Goal: Navigation & Orientation: Find specific page/section

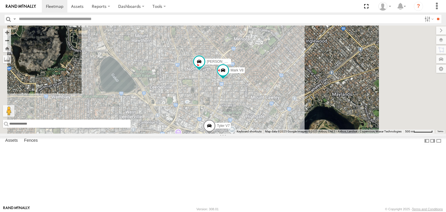
click at [131, 128] on input "text" at bounding box center [67, 124] width 128 height 8
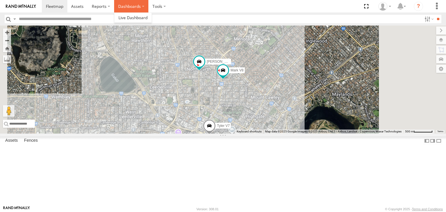
click at [130, 6] on label "Dashboards" at bounding box center [131, 6] width 34 height 12
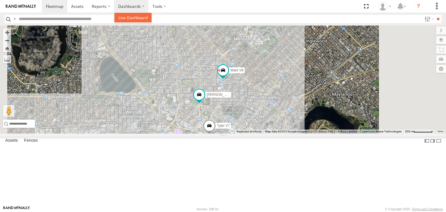
click at [131, 18] on span at bounding box center [132, 18] width 29 height 6
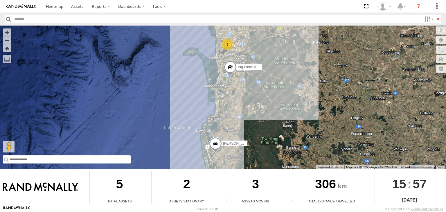
click at [29, 160] on input "text" at bounding box center [67, 159] width 128 height 8
click at [108, 160] on input "text" at bounding box center [67, 159] width 128 height 8
paste input "**********"
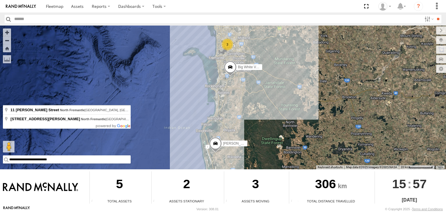
type input "**********"
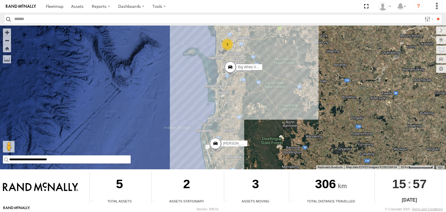
click at [73, 163] on input "**********" at bounding box center [67, 159] width 128 height 8
click at [45, 8] on link at bounding box center [55, 6] width 26 height 12
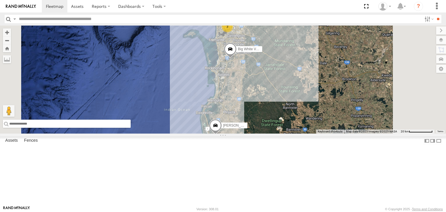
click at [131, 128] on input "text" at bounding box center [67, 124] width 128 height 8
paste input "**********"
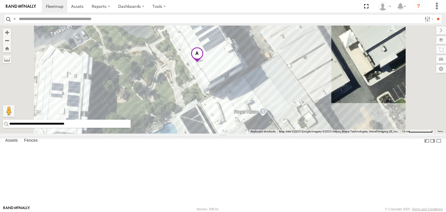
drag, startPoint x: 308, startPoint y: 100, endPoint x: 288, endPoint y: 170, distance: 72.7
click at [288, 133] on div "Big White Van (Jay) Chris V9" at bounding box center [223, 80] width 446 height 108
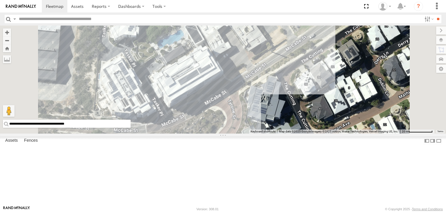
drag, startPoint x: 291, startPoint y: 139, endPoint x: 276, endPoint y: 72, distance: 68.9
click at [276, 72] on div "Big White Van (Jay) Chris V9" at bounding box center [223, 80] width 446 height 108
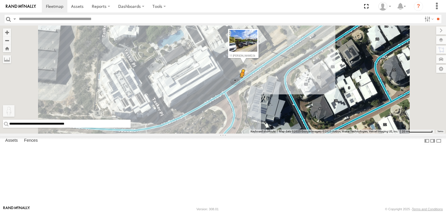
drag, startPoint x: 152, startPoint y: 184, endPoint x: 315, endPoint y: 119, distance: 175.3
click at [315, 119] on div "**********" at bounding box center [223, 80] width 446 height 108
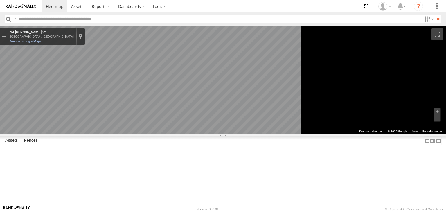
click at [145, 172] on icon "Go Southwest, McCabe St" at bounding box center [129, 173] width 32 height 12
click at [155, 174] on icon "Go Southwest, McCabe St" at bounding box center [134, 175] width 42 height 12
click at [435, 34] on button "Toggle fullscreen view" at bounding box center [437, 34] width 12 height 12
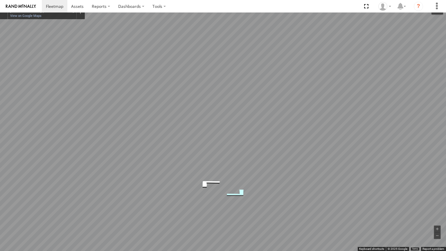
click at [236, 193] on icon "Go Northeast, McCabe St" at bounding box center [237, 193] width 43 height 14
click at [209, 198] on icon "Go Southwest, McCabe St" at bounding box center [206, 196] width 43 height 14
click at [0, 10] on button "Exit the Street View" at bounding box center [4, 11] width 8 height 8
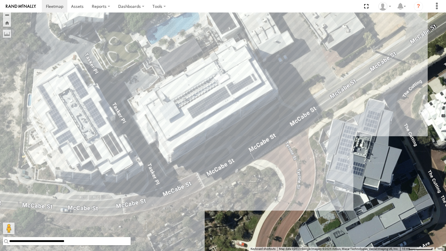
drag, startPoint x: 154, startPoint y: 113, endPoint x: 186, endPoint y: 73, distance: 51.0
click at [186, 73] on div "Big White Van (Jay) Chris V9 Loading..." at bounding box center [223, 125] width 446 height 251
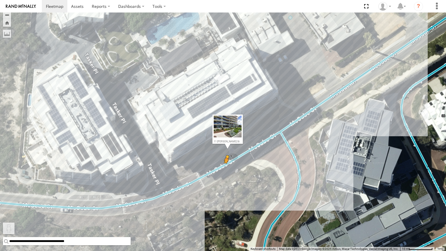
drag, startPoint x: 5, startPoint y: 228, endPoint x: 227, endPoint y: 169, distance: 230.4
click at [227, 169] on div "**********" at bounding box center [223, 125] width 446 height 251
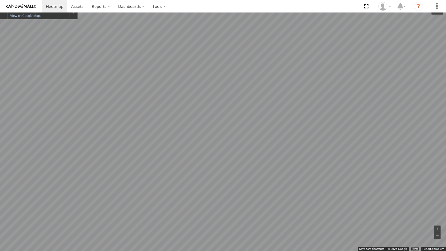
click at [439, 5] on button "Toggle fullscreen view" at bounding box center [437, 9] width 12 height 12
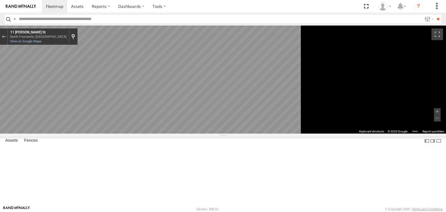
click at [8, 31] on div at bounding box center [4, 36] width 8 height 16
click at [6, 36] on div "Exit the Street View" at bounding box center [4, 36] width 4 height 3
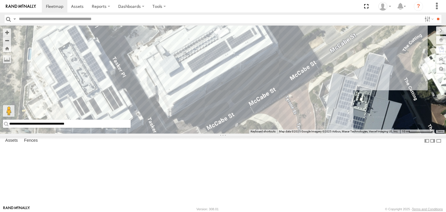
click at [131, 128] on input "**********" at bounding box center [67, 124] width 128 height 8
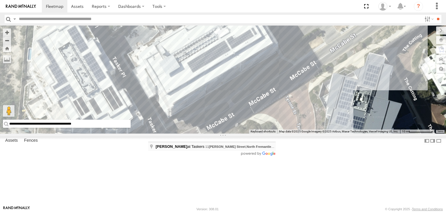
type input "**********"
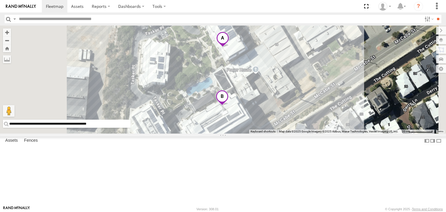
drag, startPoint x: 339, startPoint y: 83, endPoint x: 337, endPoint y: 140, distance: 56.9
click at [337, 133] on div "Loading..." at bounding box center [223, 80] width 446 height 108
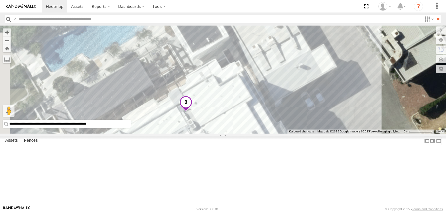
drag, startPoint x: 296, startPoint y: 92, endPoint x: 275, endPoint y: 20, distance: 74.4
click at [274, 19] on body at bounding box center [223, 106] width 446 height 212
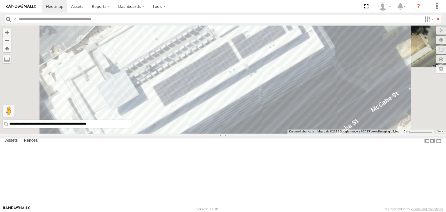
drag, startPoint x: 274, startPoint y: 77, endPoint x: 274, endPoint y: -9, distance: 85.9
click at [274, 0] on html at bounding box center [223, 106] width 446 height 212
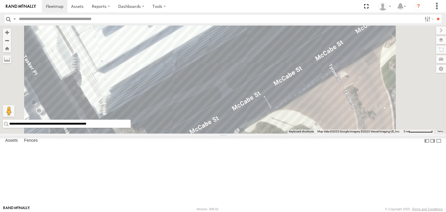
drag, startPoint x: 311, startPoint y: 47, endPoint x: 304, endPoint y: 22, distance: 25.8
click at [304, 22] on body at bounding box center [223, 106] width 446 height 212
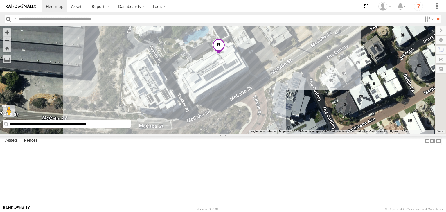
drag, startPoint x: 288, startPoint y: 48, endPoint x: 275, endPoint y: 105, distance: 57.8
click at [275, 105] on div "Loading..." at bounding box center [223, 80] width 446 height 108
drag, startPoint x: 155, startPoint y: 186, endPoint x: 263, endPoint y: 140, distance: 117.3
click at [275, 133] on div "**********" at bounding box center [223, 80] width 446 height 108
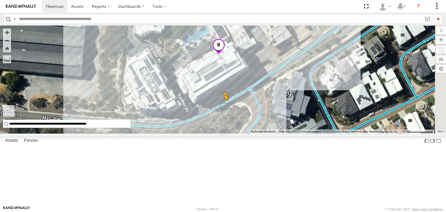
drag, startPoint x: 156, startPoint y: 184, endPoint x: 297, endPoint y: 142, distance: 147.0
click at [297, 133] on div "**********" at bounding box center [223, 80] width 446 height 108
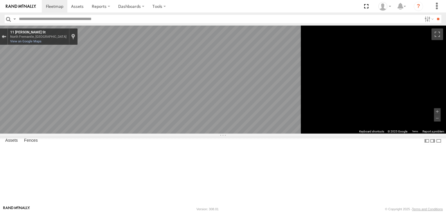
click at [8, 40] on button "Exit the Street View" at bounding box center [4, 37] width 8 height 8
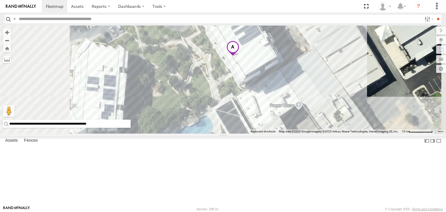
drag, startPoint x: 302, startPoint y: 50, endPoint x: 319, endPoint y: 98, distance: 50.2
click at [319, 98] on div "Loading..." at bounding box center [223, 80] width 446 height 108
click at [239, 56] on span at bounding box center [232, 49] width 13 height 16
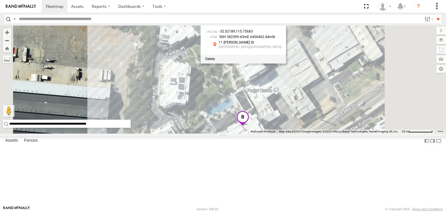
click at [249, 126] on span at bounding box center [242, 119] width 13 height 16
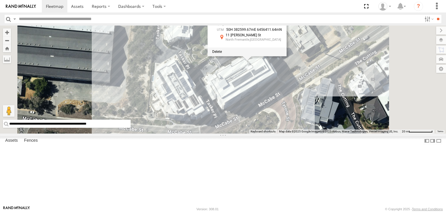
drag, startPoint x: 335, startPoint y: 171, endPoint x: 340, endPoint y: 102, distance: 69.2
click at [340, 102] on div "-32.02235 , 115.75682 50H 382599.67mE 6456411.64mN 11 McCabe St North Fremantle…" at bounding box center [223, 80] width 446 height 108
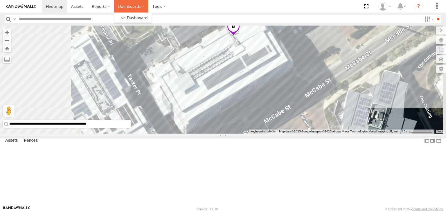
click at [141, 6] on label "Dashboards" at bounding box center [131, 6] width 34 height 12
click at [142, 19] on span at bounding box center [132, 18] width 29 height 6
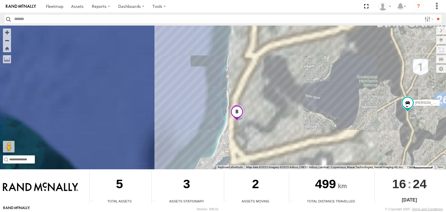
drag, startPoint x: 207, startPoint y: 89, endPoint x: 251, endPoint y: 144, distance: 71.2
click at [254, 149] on div "Audrey V6 Big White Van (Jay) Chris V9 Tyler V7 Mark V8" at bounding box center [223, 98] width 446 height 144
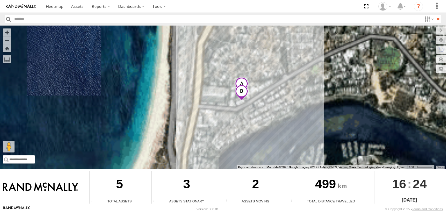
drag, startPoint x: 246, startPoint y: 114, endPoint x: 245, endPoint y: 145, distance: 31.4
click at [291, 171] on div "To navigate the map with touch gestures double-tap and hold your finger on the …" at bounding box center [223, 116] width 446 height 180
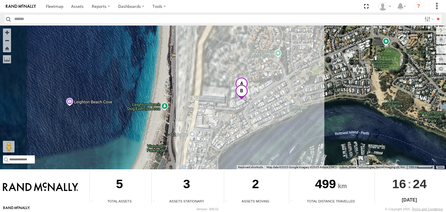
click at [240, 135] on div "Audrey V6 Big White Van (Jay) Chris V9 Tyler V7 Mark V8" at bounding box center [223, 98] width 446 height 144
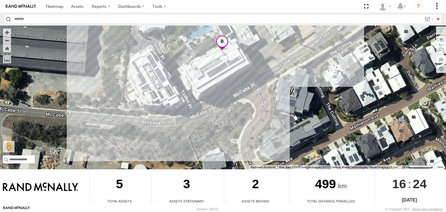
click at [218, 43] on span at bounding box center [222, 43] width 13 height 16
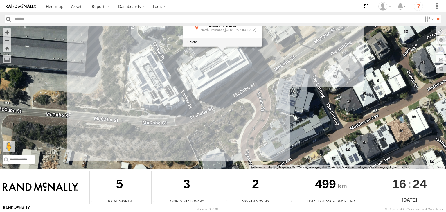
click at [228, 39] on div at bounding box center [221, 42] width 79 height 9
click at [193, 42] on span at bounding box center [192, 42] width 10 height 4
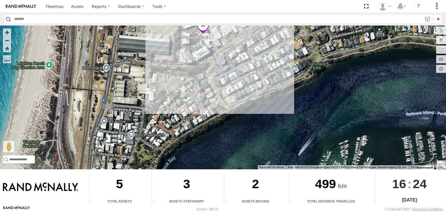
click at [206, 29] on span at bounding box center [202, 27] width 13 height 16
click at [169, 26] on span at bounding box center [170, 26] width 10 height 4
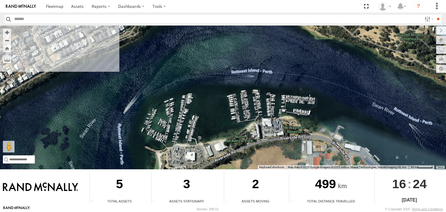
drag, startPoint x: 296, startPoint y: 78, endPoint x: 190, endPoint y: 36, distance: 113.7
click at [190, 36] on div "Audrey V6 Big White Van (Jay) Chris V9 Tyler V7 Mark V8" at bounding box center [223, 98] width 446 height 144
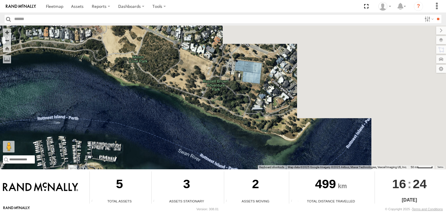
drag, startPoint x: 245, startPoint y: 109, endPoint x: 129, endPoint y: 136, distance: 119.9
click at [129, 136] on div "Audrey V6 Big White Van (Jay) Chris V9 Tyler V7 Mark V8" at bounding box center [223, 98] width 446 height 144
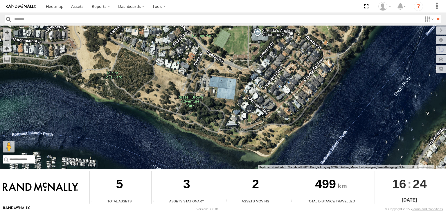
drag, startPoint x: 238, startPoint y: 105, endPoint x: 218, endPoint y: 128, distance: 30.6
click at [218, 128] on div "Audrey V6 Big White Van (Jay) Chris V9 Tyler V7 Mark V8" at bounding box center [223, 98] width 446 height 144
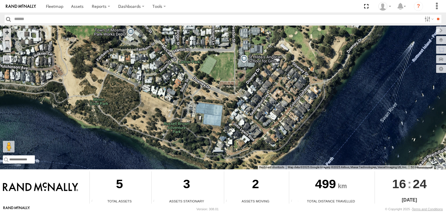
drag, startPoint x: 270, startPoint y: 109, endPoint x: 265, endPoint y: 120, distance: 12.1
click at [265, 120] on div "Audrey V6 Big White Van (Jay) Chris V9 Tyler V7 Mark V8" at bounding box center [223, 98] width 446 height 144
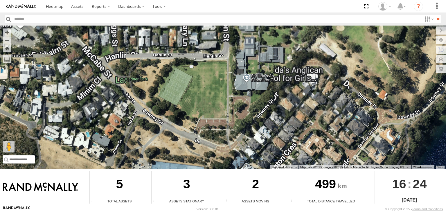
drag, startPoint x: 215, startPoint y: 56, endPoint x: 246, endPoint y: 116, distance: 67.7
click at [246, 116] on div "Audrey V6 Big White Van (Jay) Chris V9 Tyler V7 Mark V8" at bounding box center [223, 98] width 446 height 144
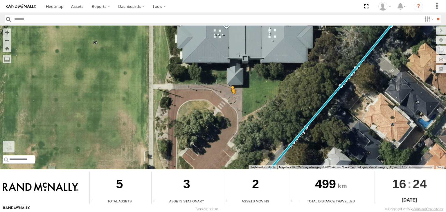
drag, startPoint x: 6, startPoint y: 147, endPoint x: 232, endPoint y: 100, distance: 231.2
click at [232, 100] on div "Audrey V6 Big White Van (Jay) Chris V9 Tyler V7 Mark V8 To activate drag with k…" at bounding box center [223, 98] width 446 height 144
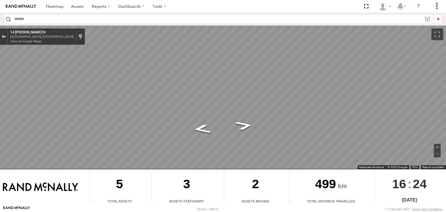
click at [4, 36] on div "Exit the Street View" at bounding box center [4, 36] width 4 height 3
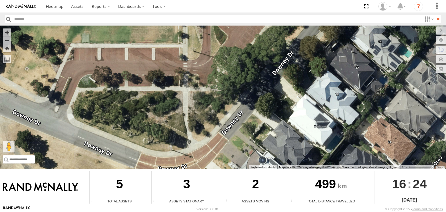
drag, startPoint x: 248, startPoint y: 111, endPoint x: 283, endPoint y: -23, distance: 138.3
click at [283, 0] on html at bounding box center [223, 106] width 446 height 212
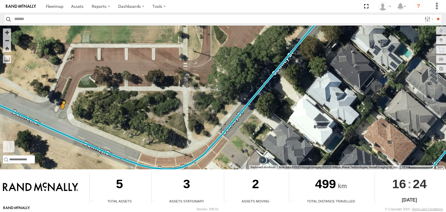
drag, startPoint x: 13, startPoint y: 144, endPoint x: 63, endPoint y: 115, distance: 58.0
click at [63, 115] on div "Audrey V6 Big White Van (Jay) Chris V9 Tyler V7 Mark V8 To activate drag with k…" at bounding box center [223, 98] width 446 height 144
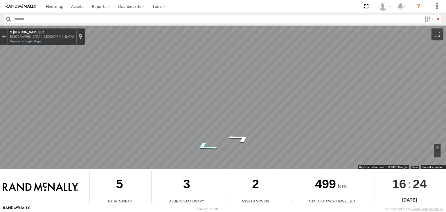
click at [206, 148] on icon "Go Northwest, Downey Dr" at bounding box center [206, 146] width 42 height 13
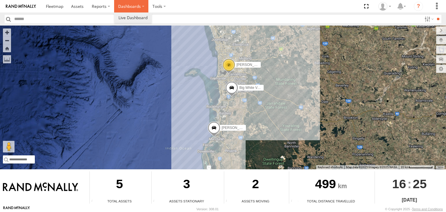
click at [129, 6] on label "Dashboards" at bounding box center [131, 6] width 34 height 12
click at [131, 19] on span at bounding box center [132, 18] width 29 height 6
click at [61, 4] on span at bounding box center [54, 6] width 17 height 6
